Goal: Find specific page/section: Find specific page/section

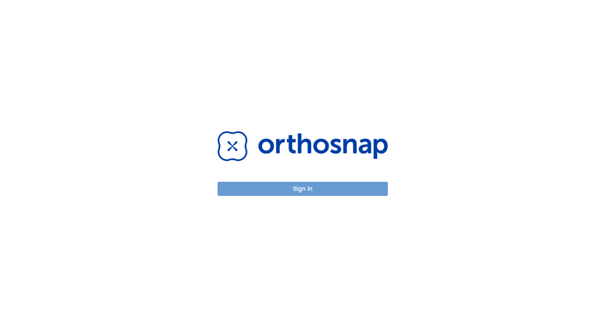
click at [287, 188] on button "Sign in" at bounding box center [302, 189] width 170 height 14
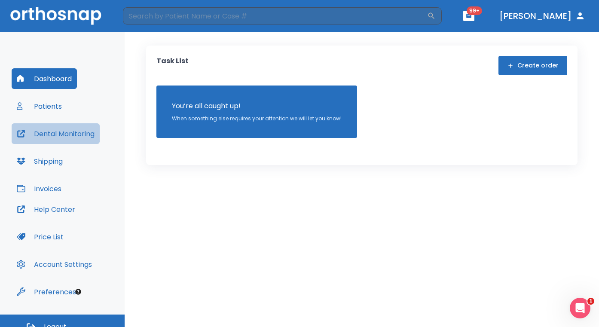
click at [65, 132] on button "Dental Monitoring" at bounding box center [56, 133] width 88 height 21
click at [150, 16] on input "search" at bounding box center [275, 15] width 304 height 17
type input "cons"
